Goal: Transaction & Acquisition: Purchase product/service

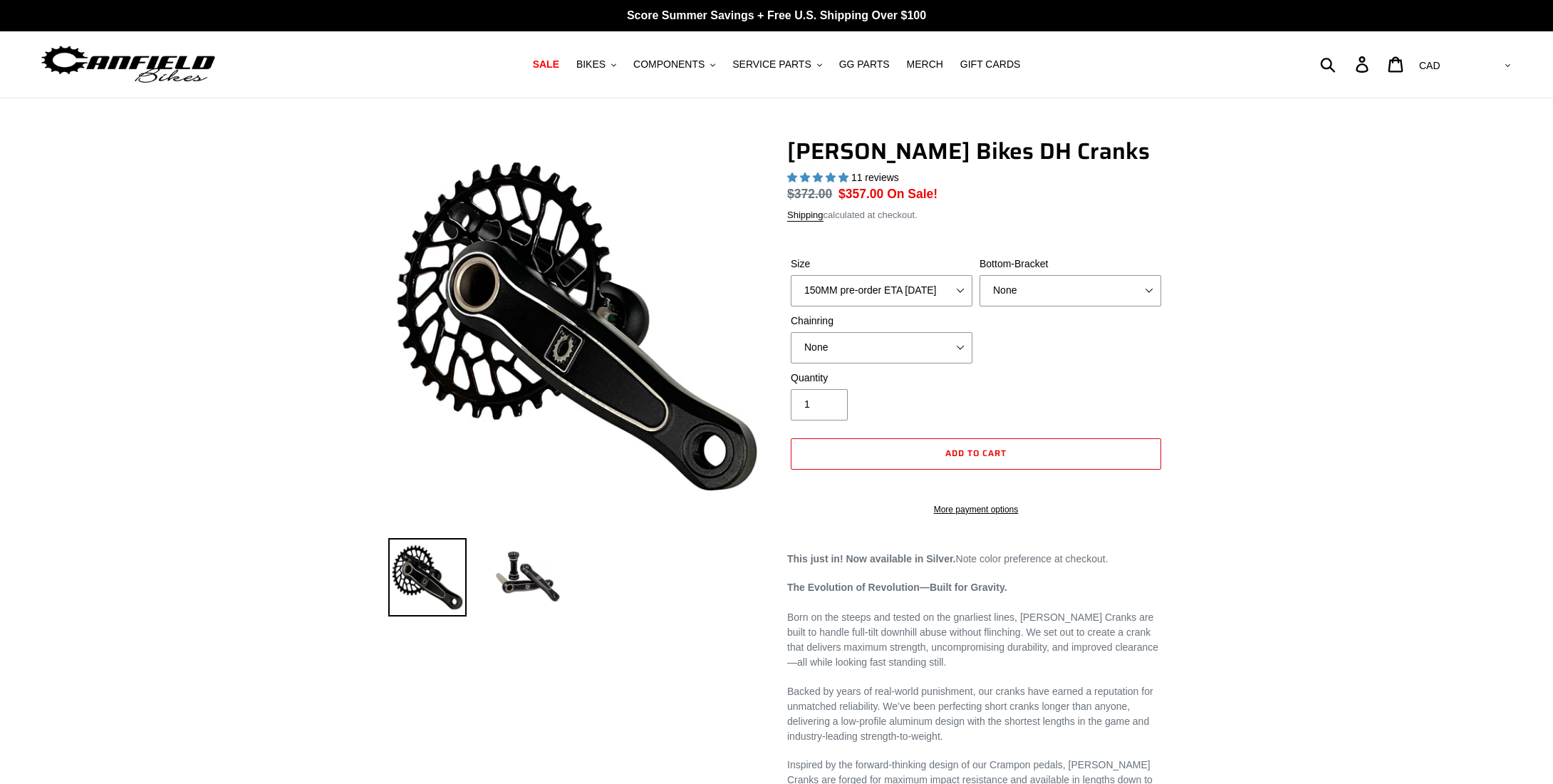
select select "highest-rating"
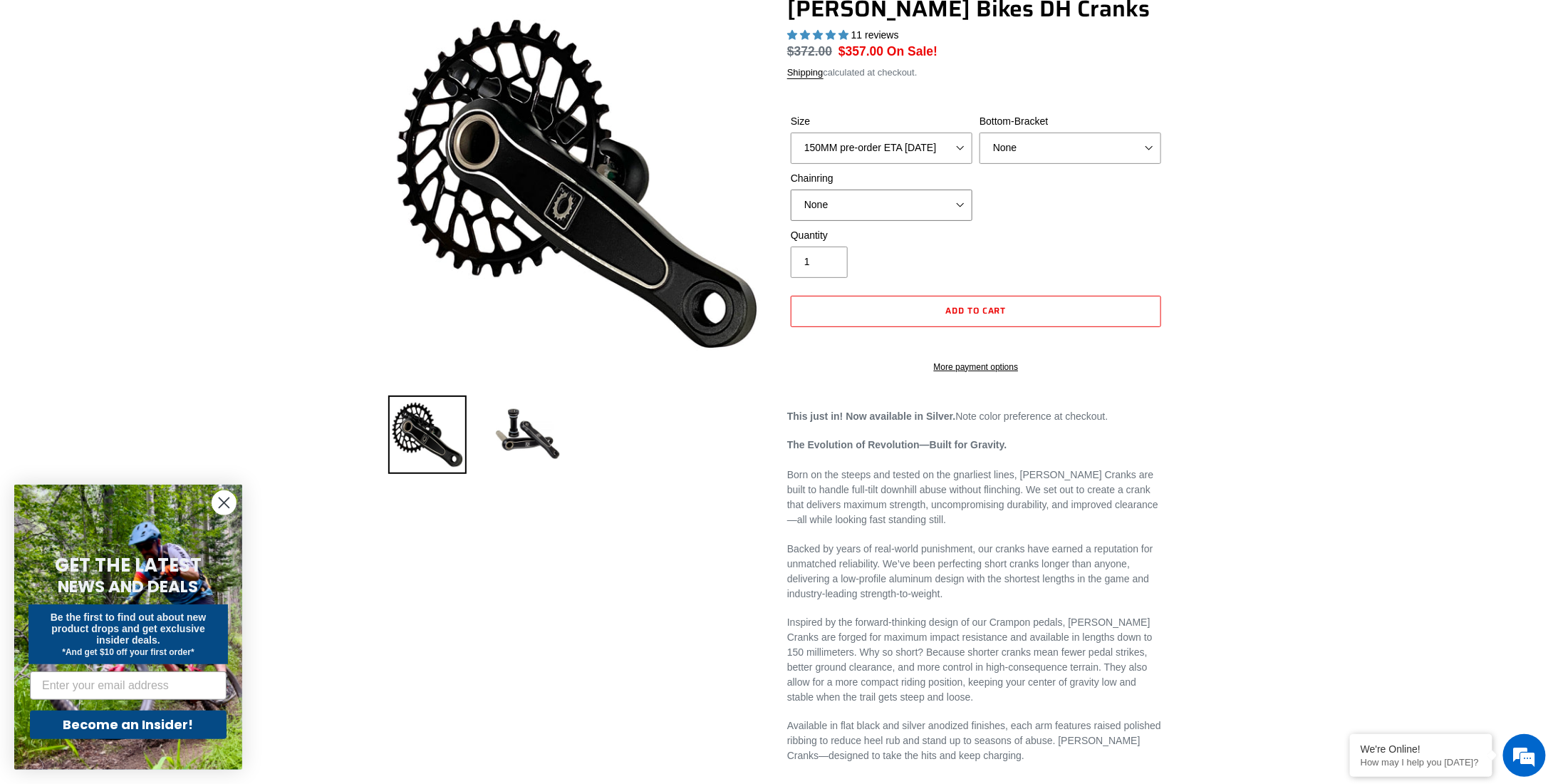
click at [925, 212] on select "None 34t Round" at bounding box center [881, 204] width 181 height 31
select select "34t Round"
click at [791, 189] on select "None 34t Round" at bounding box center [881, 204] width 181 height 31
click at [1030, 153] on select "None BSA Threaded 83mm" at bounding box center [1070, 147] width 181 height 31
select select "BSA Threaded 83mm"
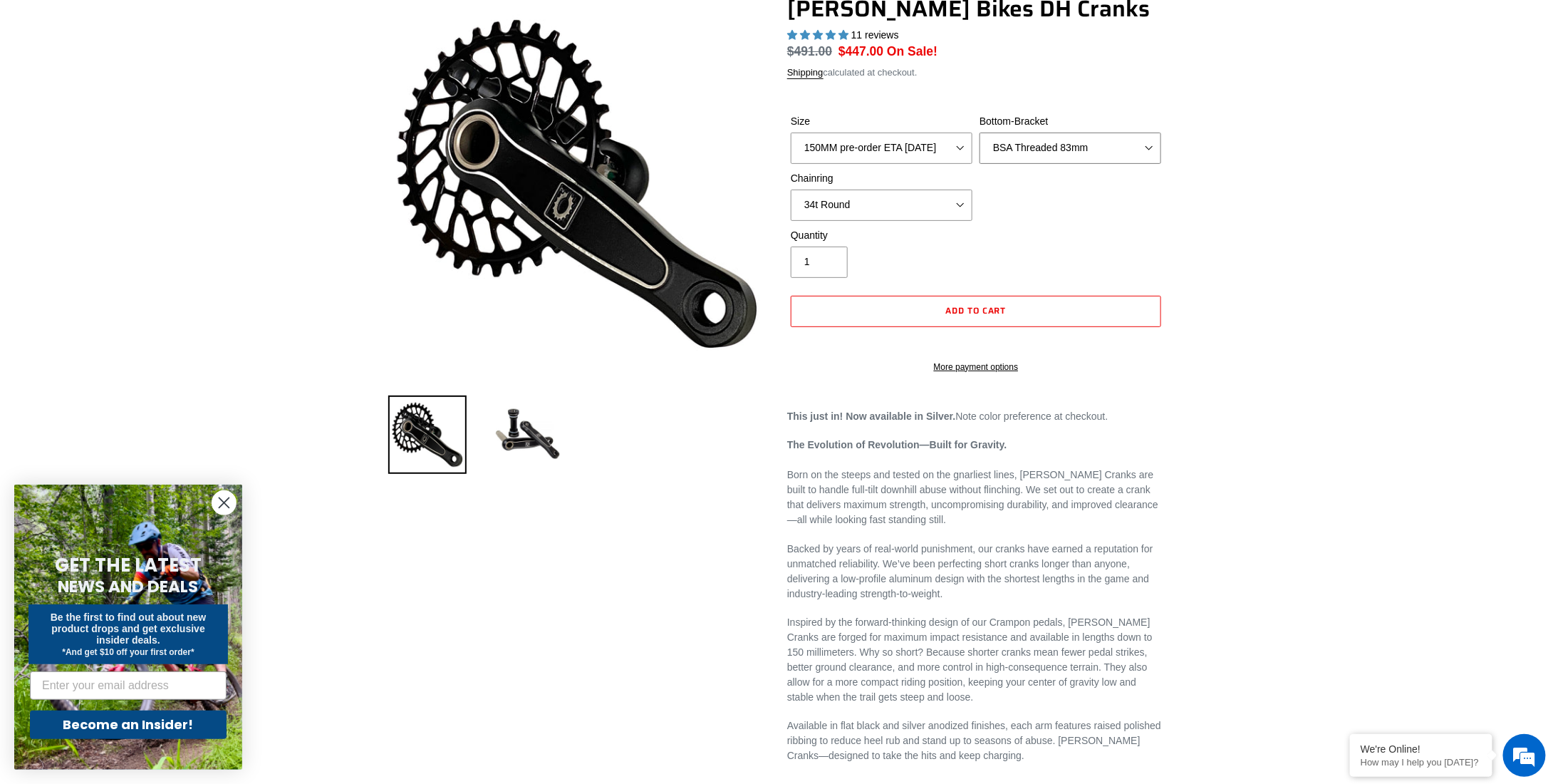
click at [980, 132] on select "None BSA Threaded 83mm" at bounding box center [1070, 147] width 181 height 31
click at [931, 143] on select "150MM pre-order ETA [DATE] 155MM pre-order ETA [DATE] 160MM pre-order ETA [DATE…" at bounding box center [881, 147] width 181 height 31
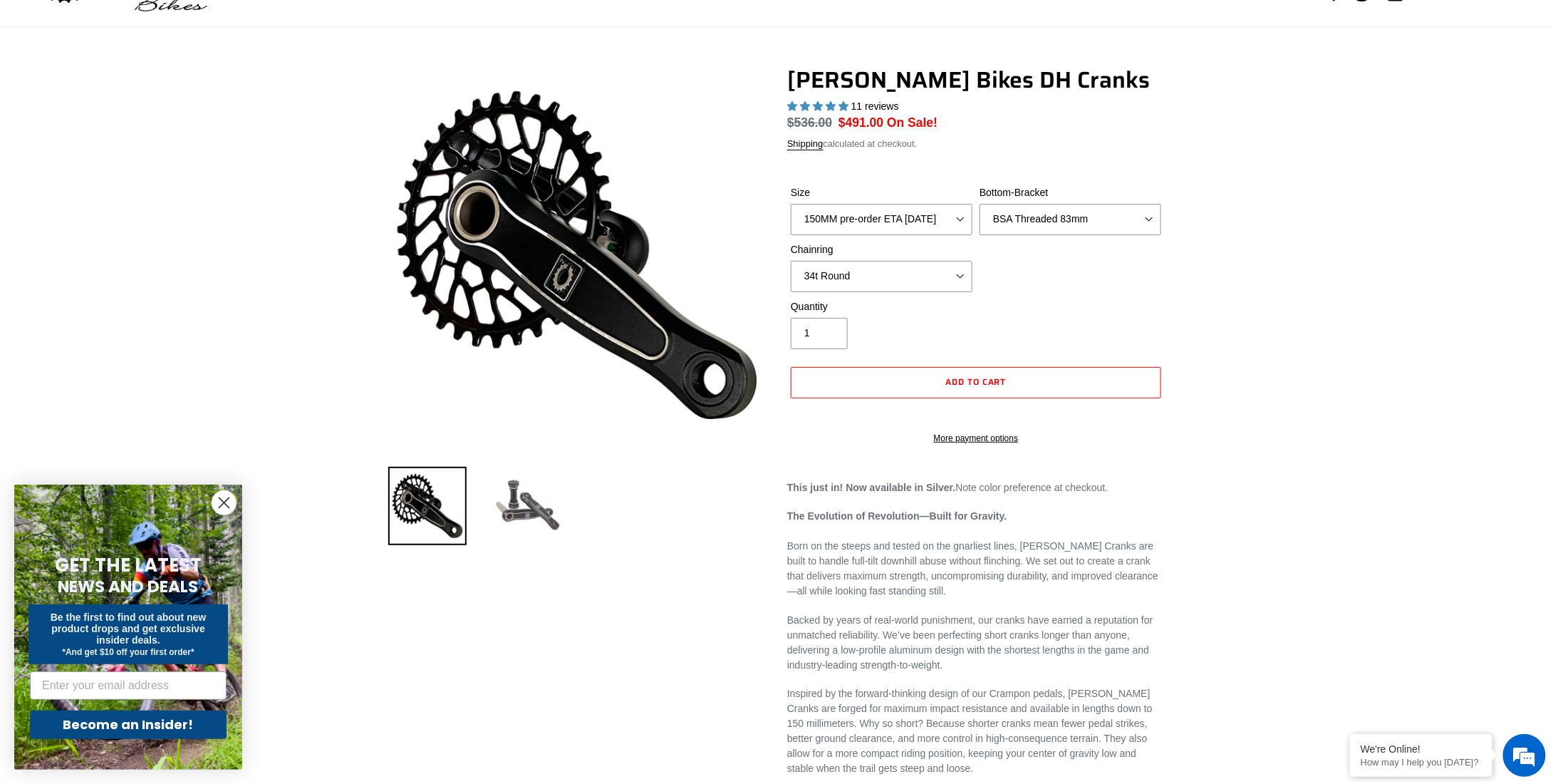
click at [524, 517] on img at bounding box center [527, 506] width 79 height 79
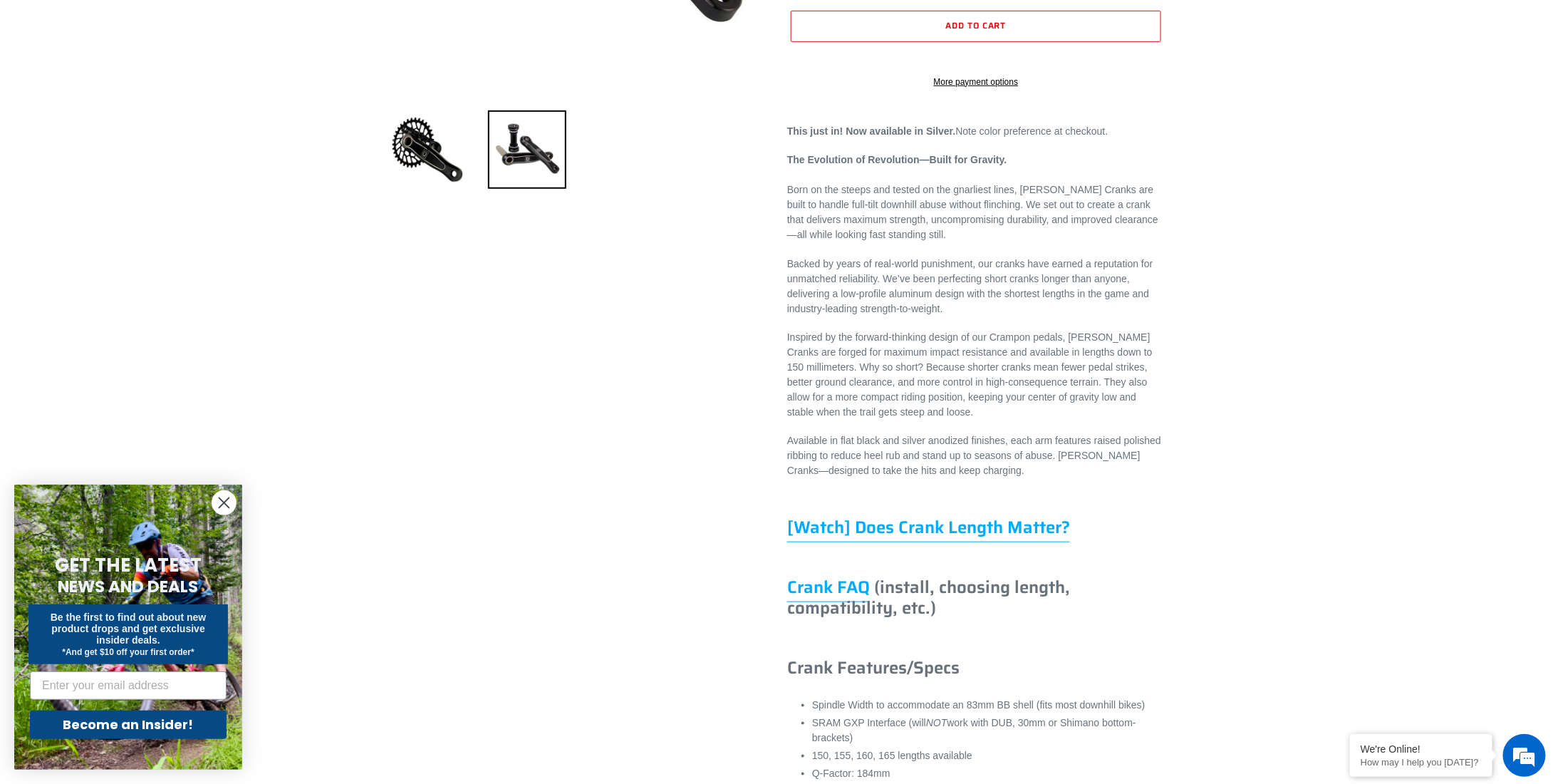
scroll to position [713, 0]
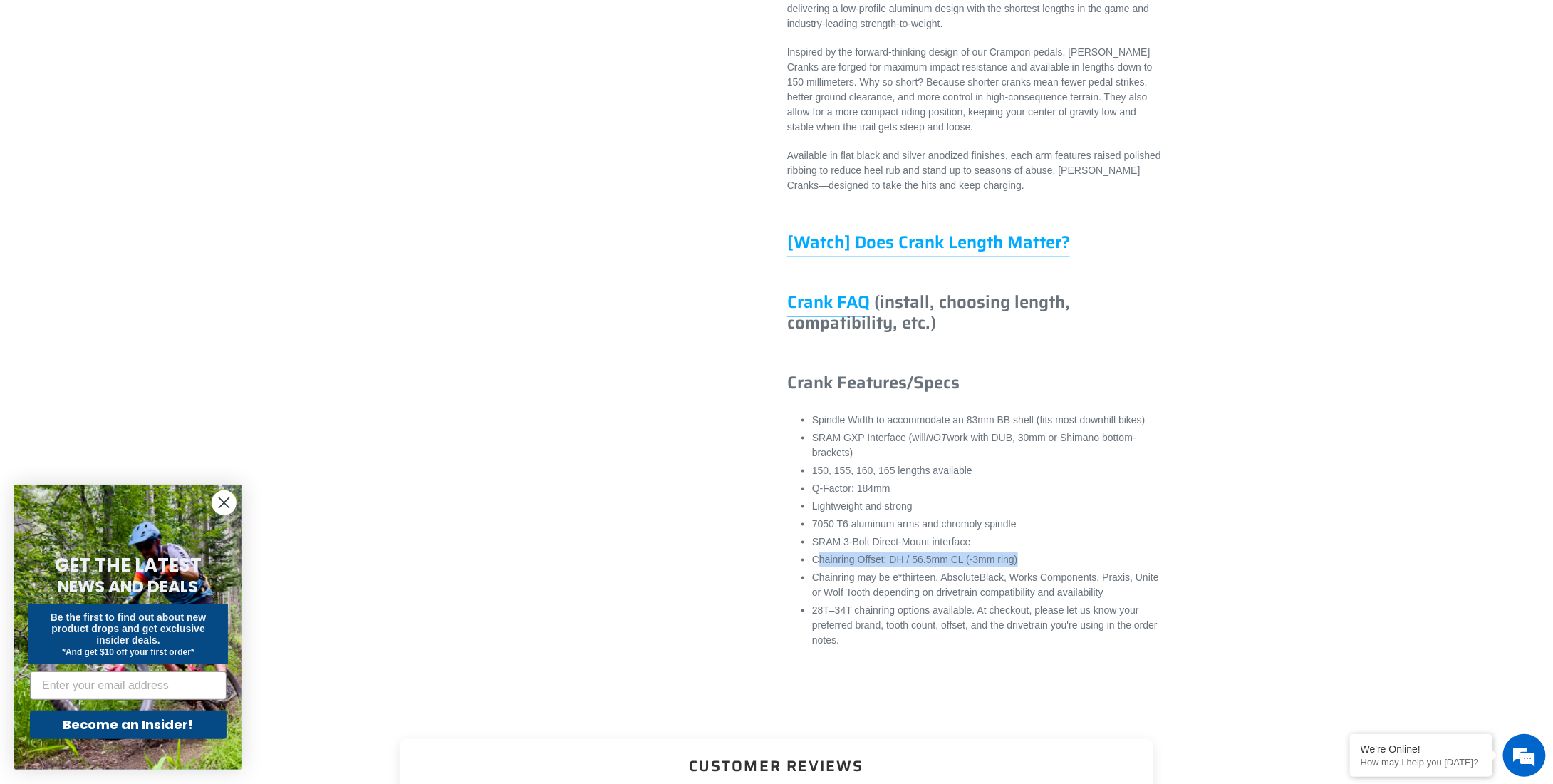
drag, startPoint x: 817, startPoint y: 575, endPoint x: 1029, endPoint y: 579, distance: 212.0
click at [1029, 567] on li "Chainring Offset: DH / 56.5mm CL (-3mm ring)" at bounding box center [988, 559] width 353 height 15
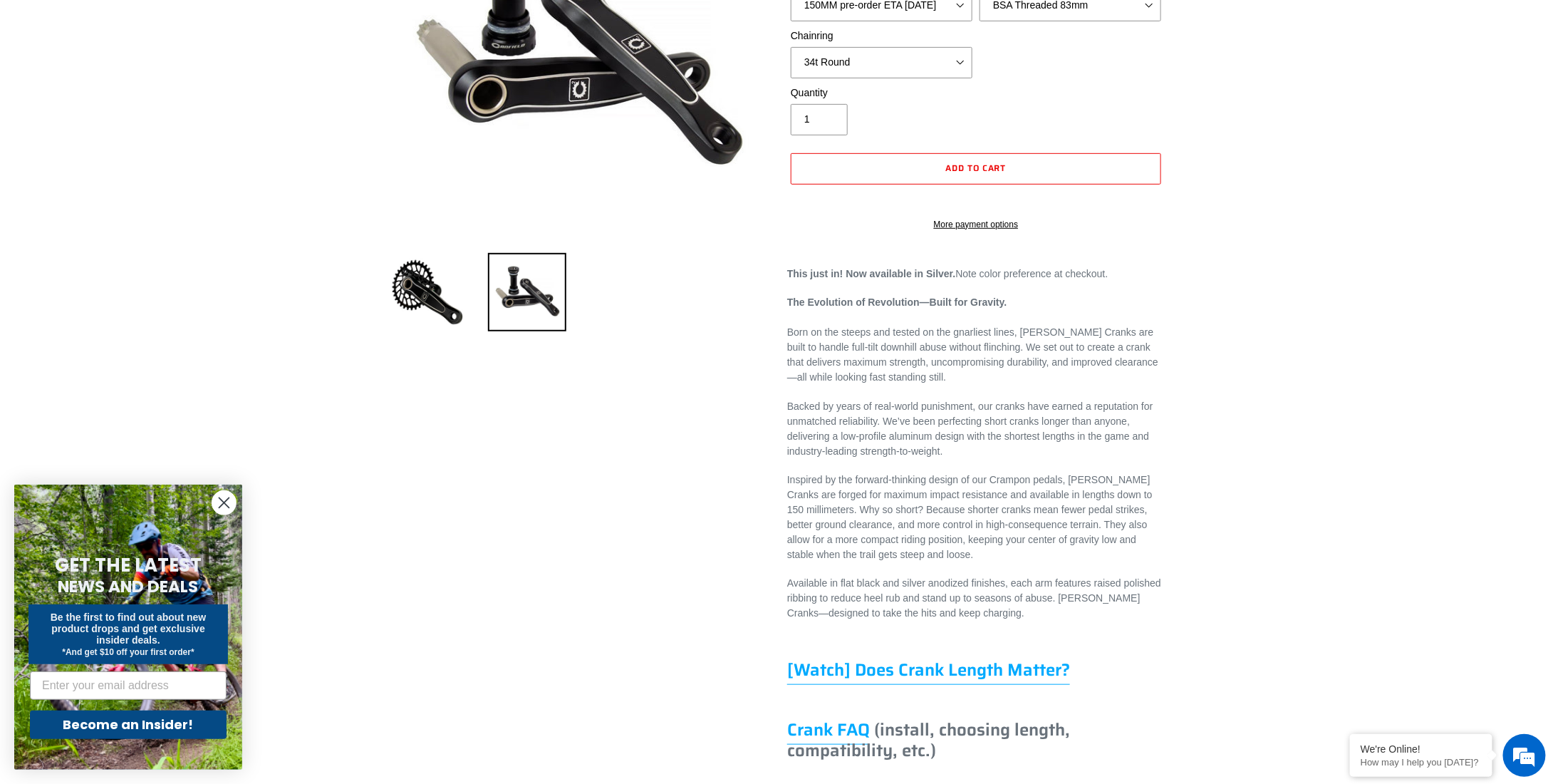
scroll to position [71, 0]
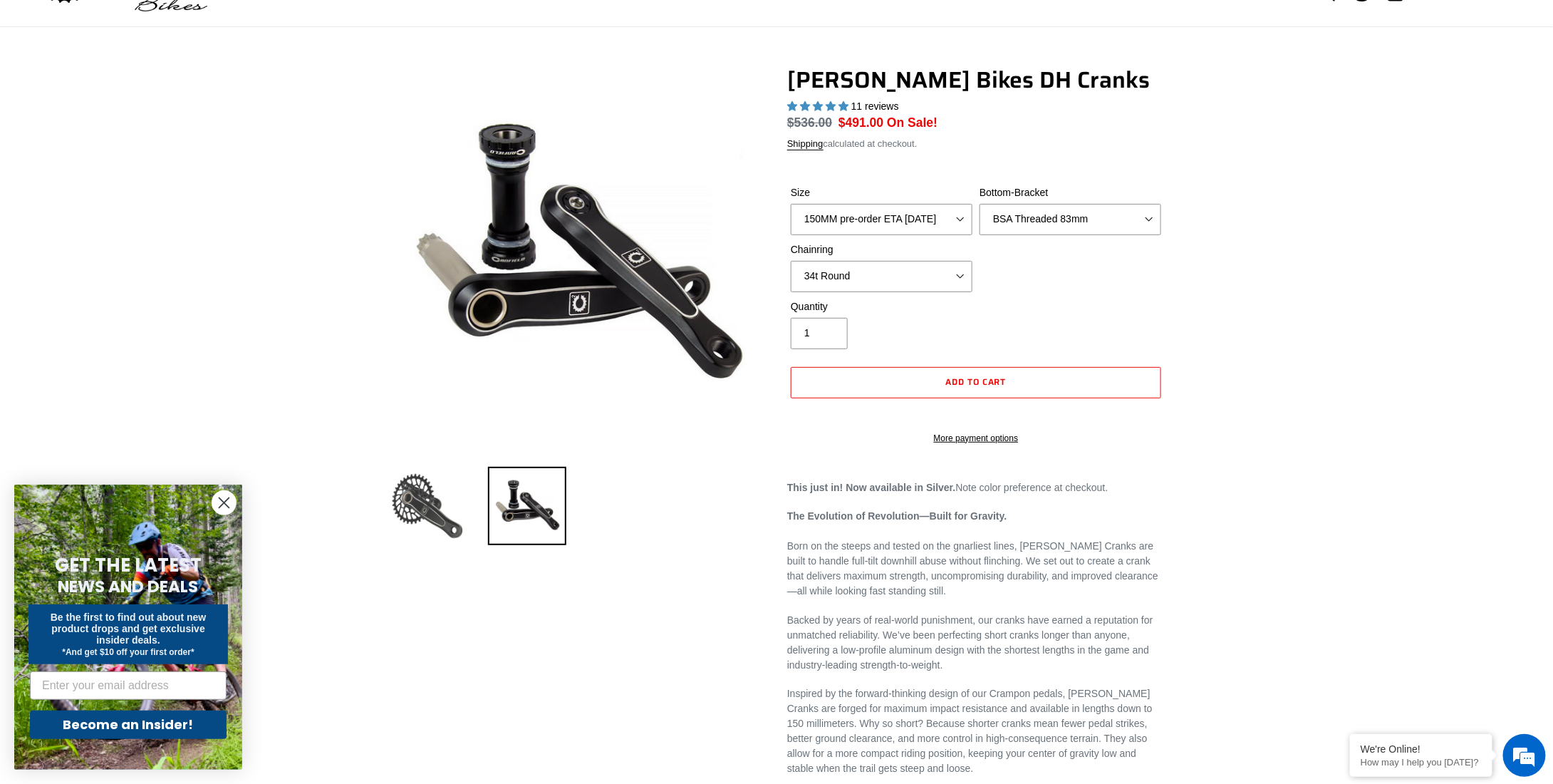
click at [435, 516] on img at bounding box center [428, 506] width 79 height 79
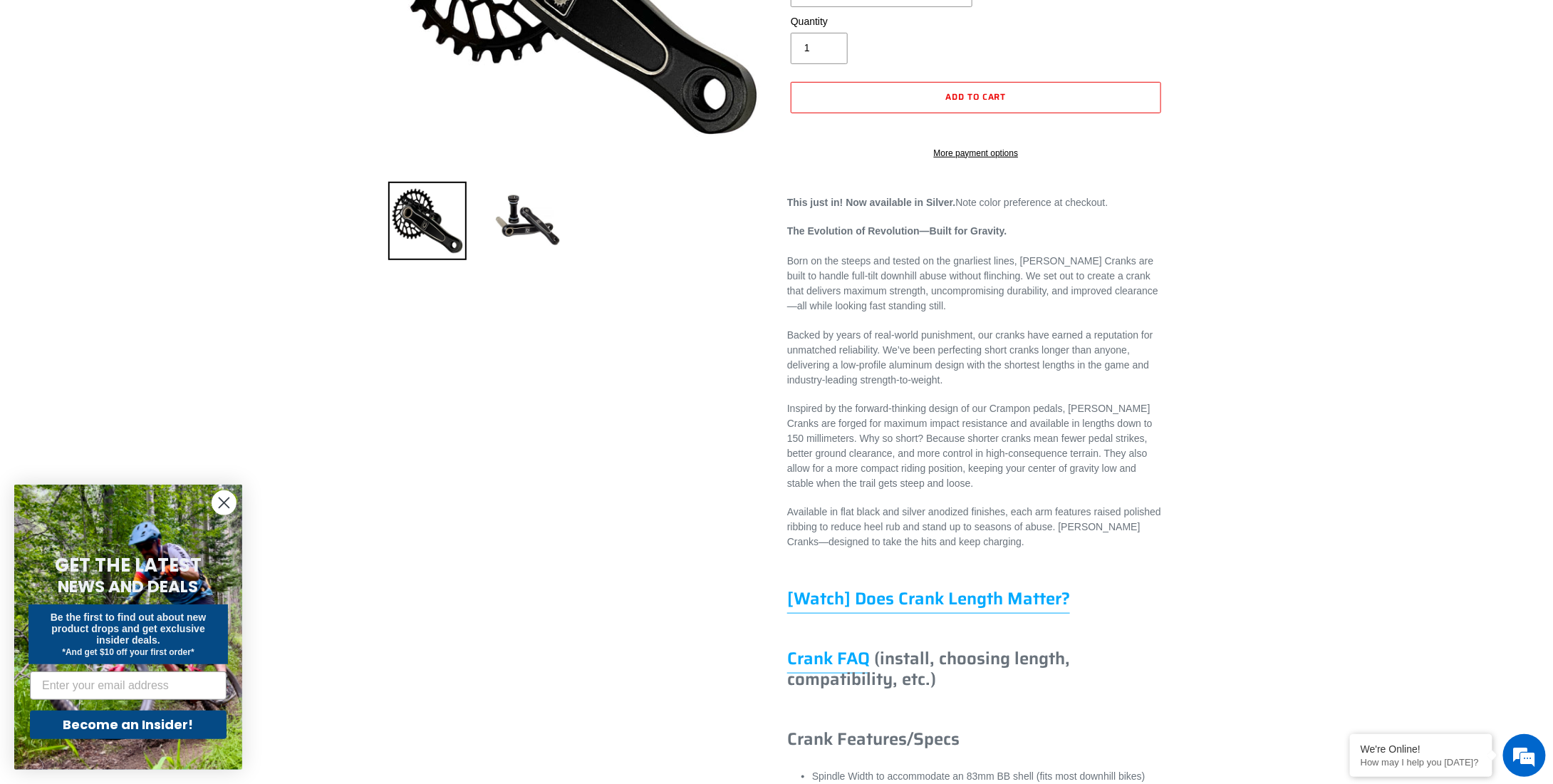
scroll to position [0, 0]
